Goal: Information Seeking & Learning: Learn about a topic

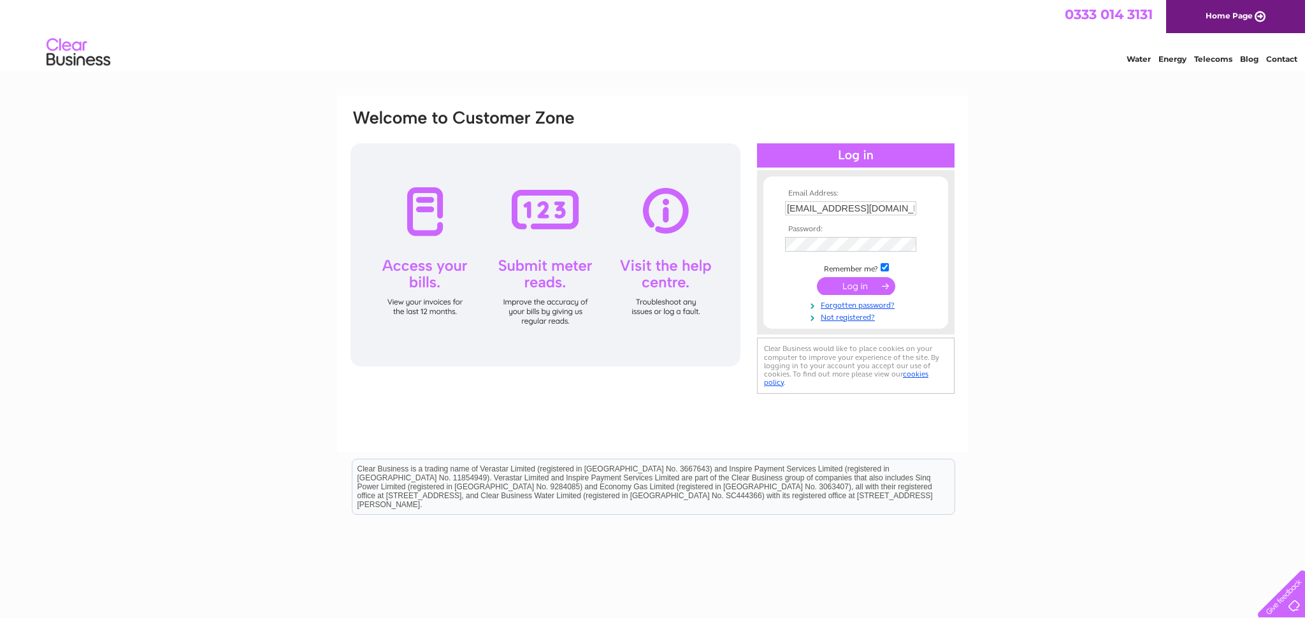
click at [852, 291] on input "submit" at bounding box center [856, 286] width 78 height 18
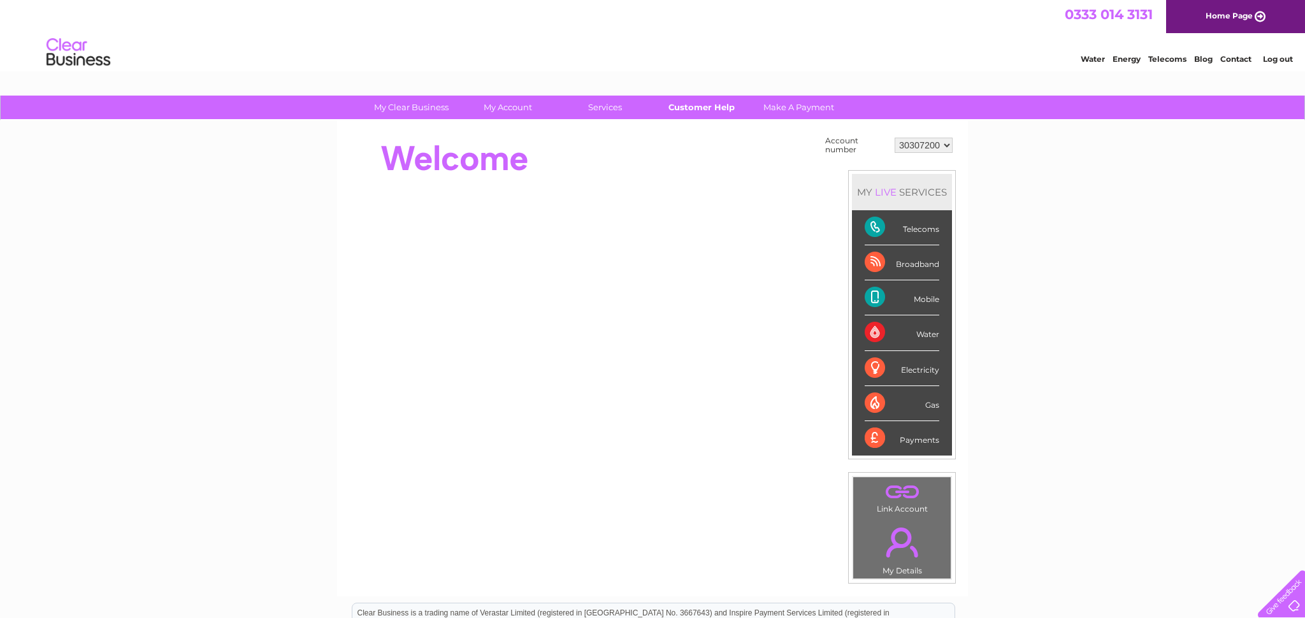
click at [700, 103] on link "Customer Help" at bounding box center [701, 108] width 105 height 24
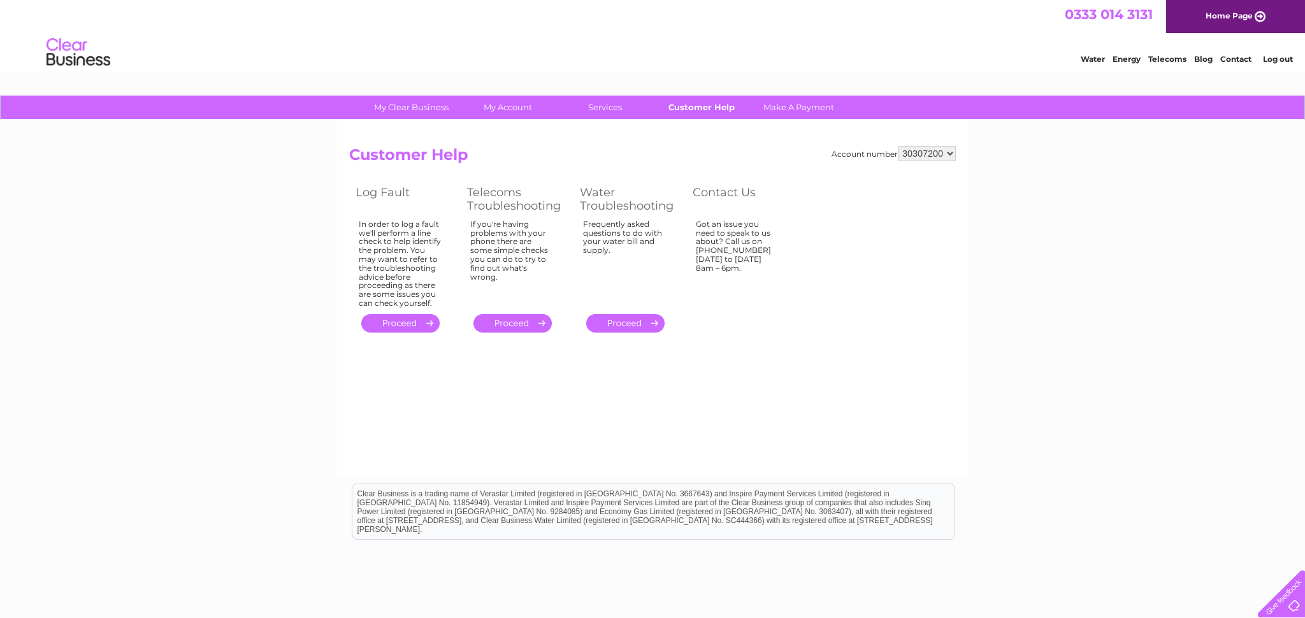
click at [691, 105] on link "Customer Help" at bounding box center [701, 108] width 105 height 24
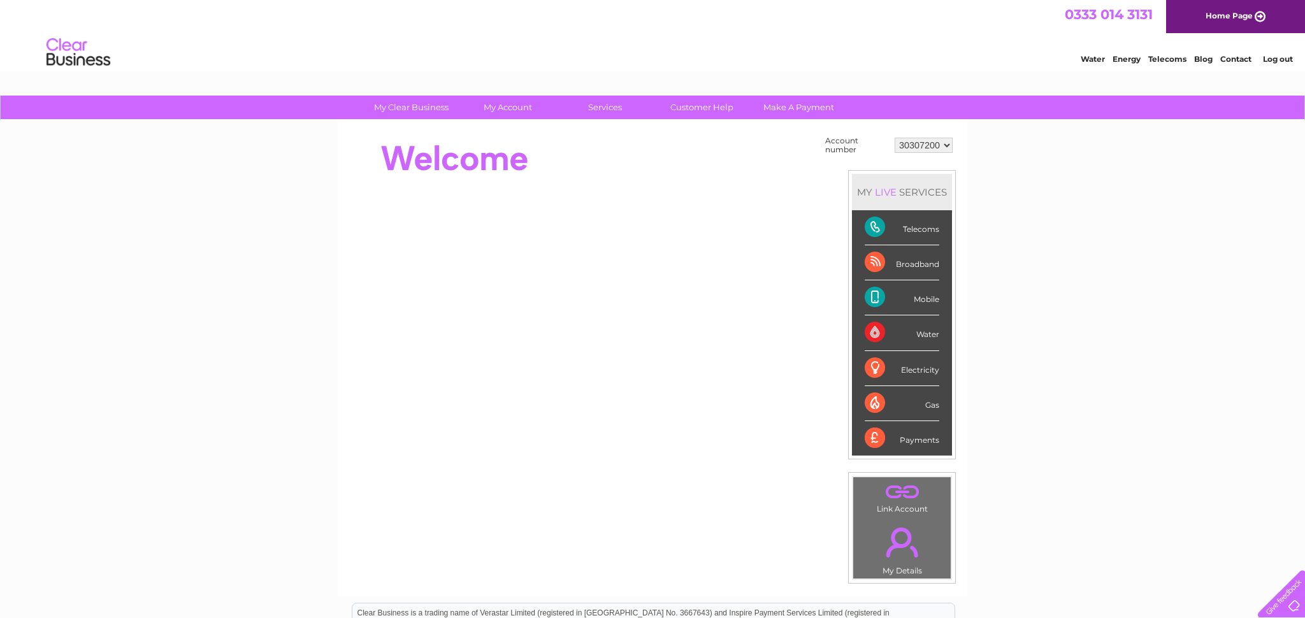
click at [895, 138] on select "30307200" at bounding box center [924, 145] width 58 height 15
click at [945, 147] on select "30307200" at bounding box center [924, 145] width 58 height 15
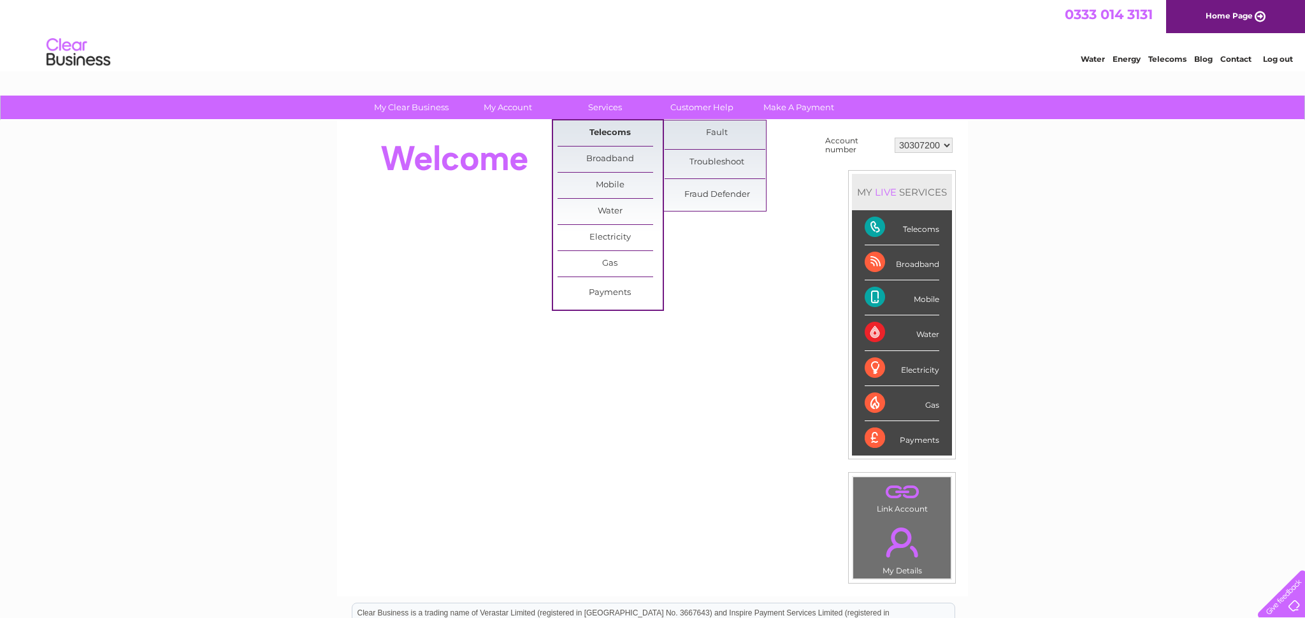
click at [596, 131] on link "Telecoms" at bounding box center [610, 132] width 105 height 25
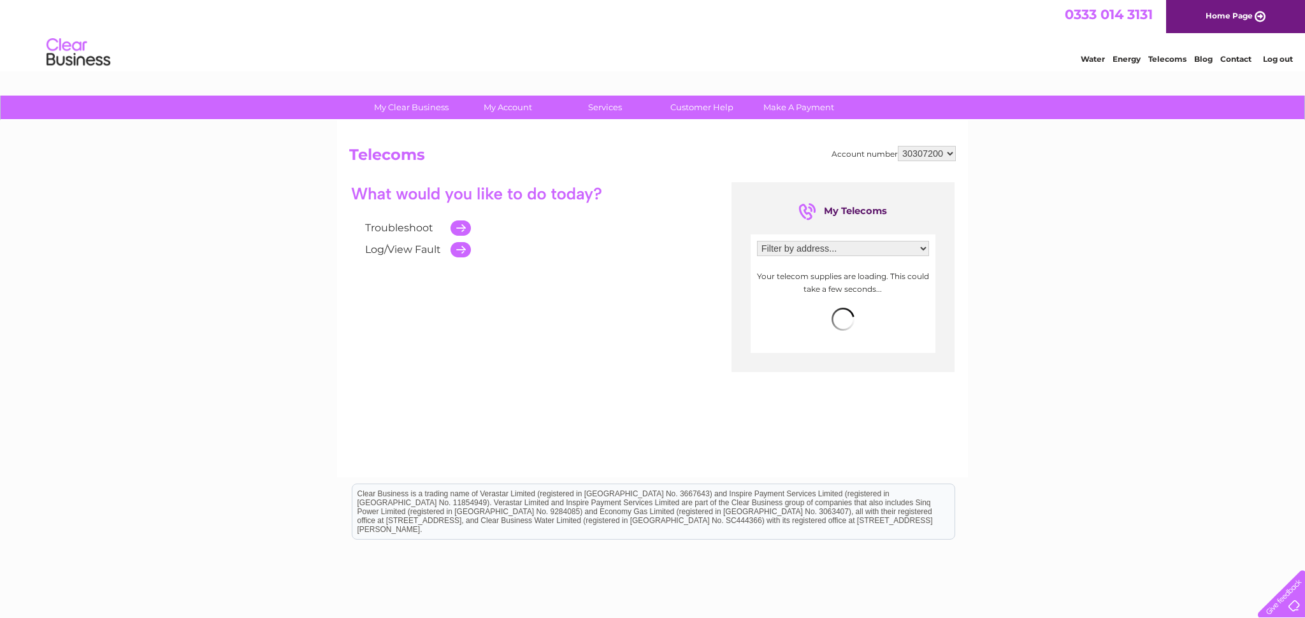
click at [757, 241] on select "Filter by address... [STREET_ADDRESS]" at bounding box center [843, 248] width 172 height 15
select select "2650180"
click option "[STREET_ADDRESS]" at bounding box center [0, 0] width 0 height 0
click at [912, 274] on span "more info" at bounding box center [905, 271] width 41 height 10
